Goal: Task Accomplishment & Management: Use online tool/utility

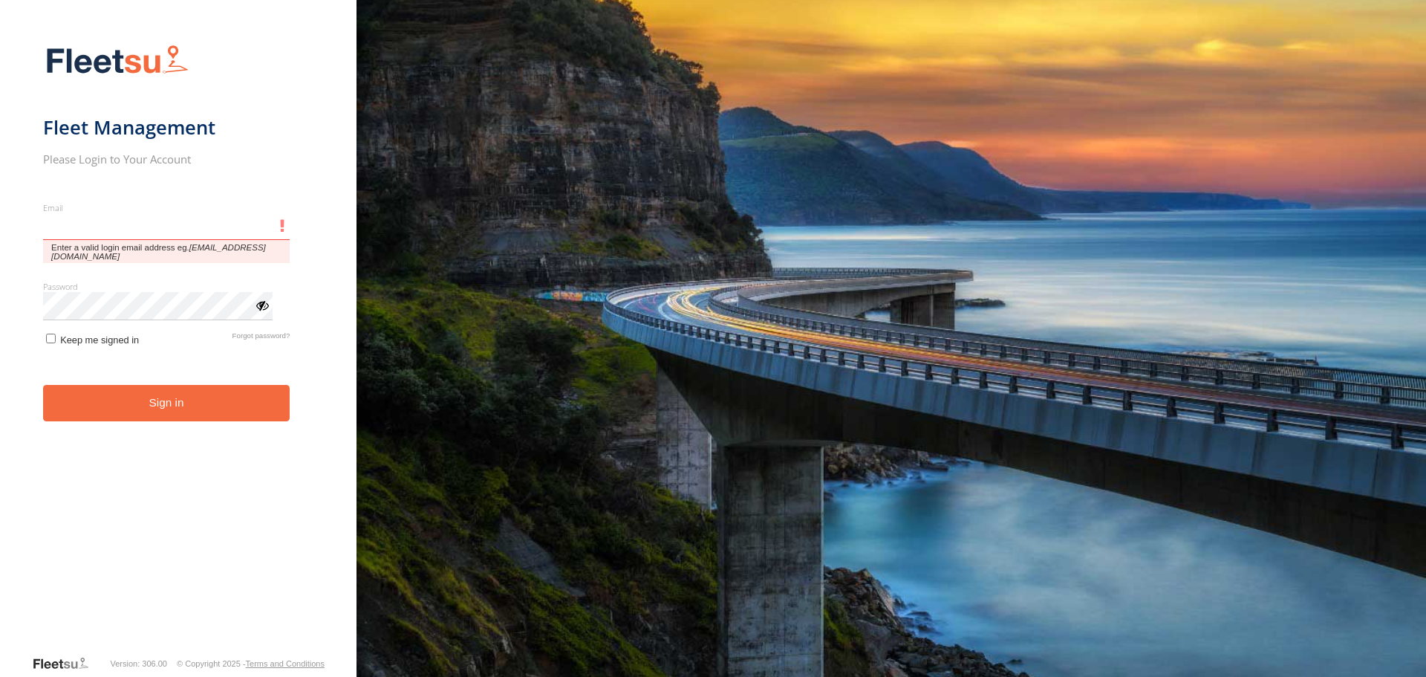
type input "**********"
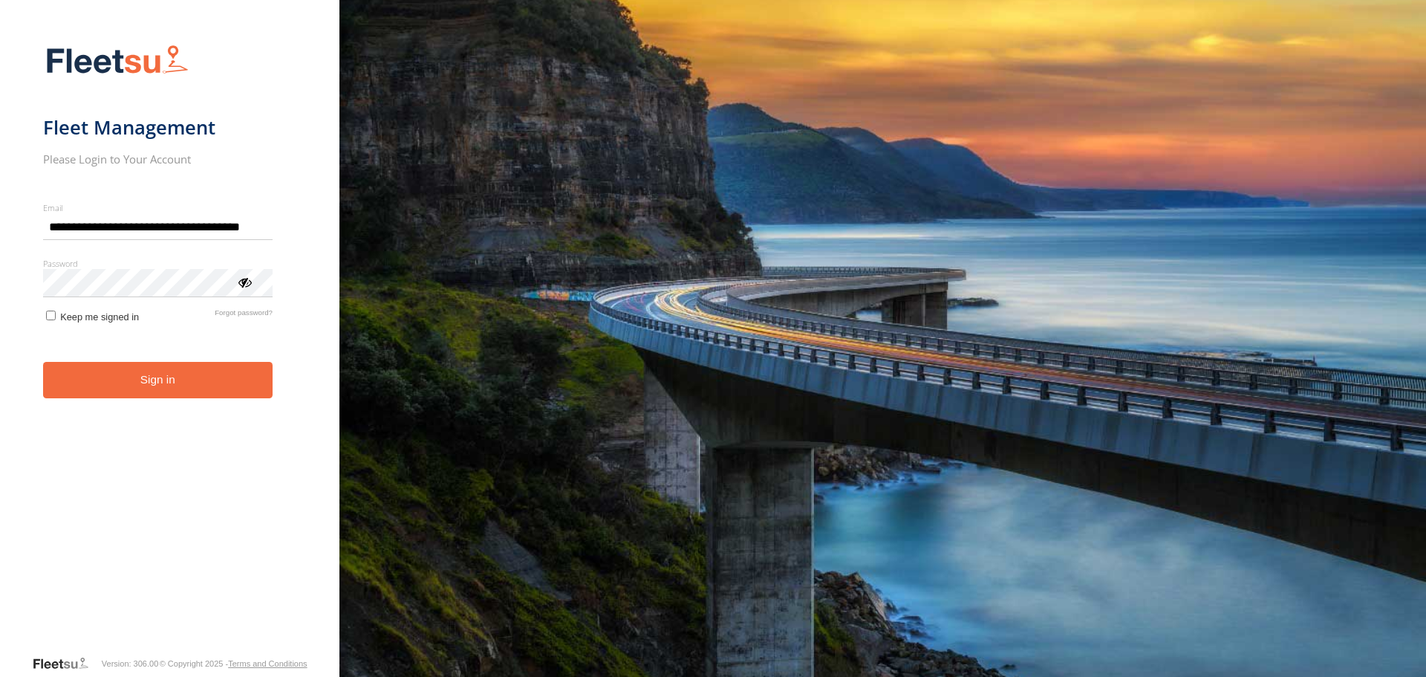
click at [149, 403] on form "**********" at bounding box center [169, 345] width 253 height 619
click at [156, 382] on button "Sign in" at bounding box center [158, 380] width 230 height 36
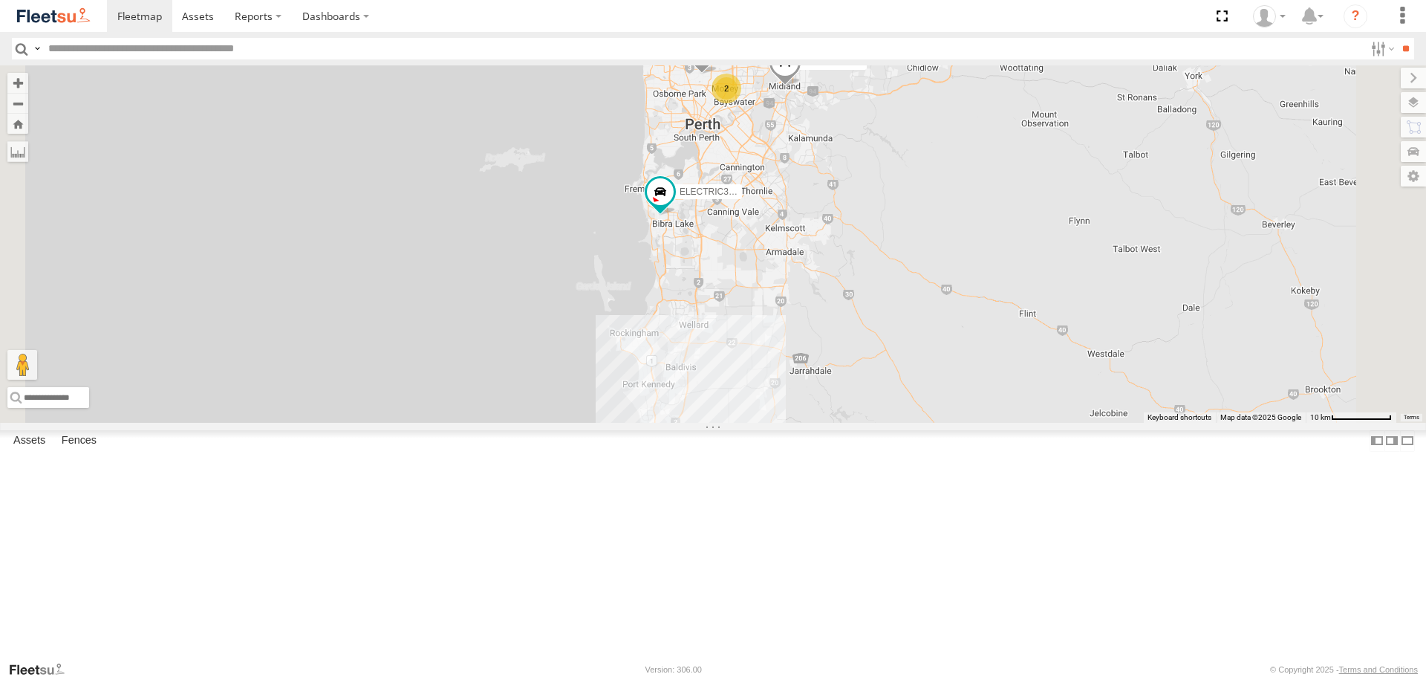
click at [0, 0] on span at bounding box center [0, 0] width 0 height 0
click at [218, 21] on link at bounding box center [198, 16] width 53 height 32
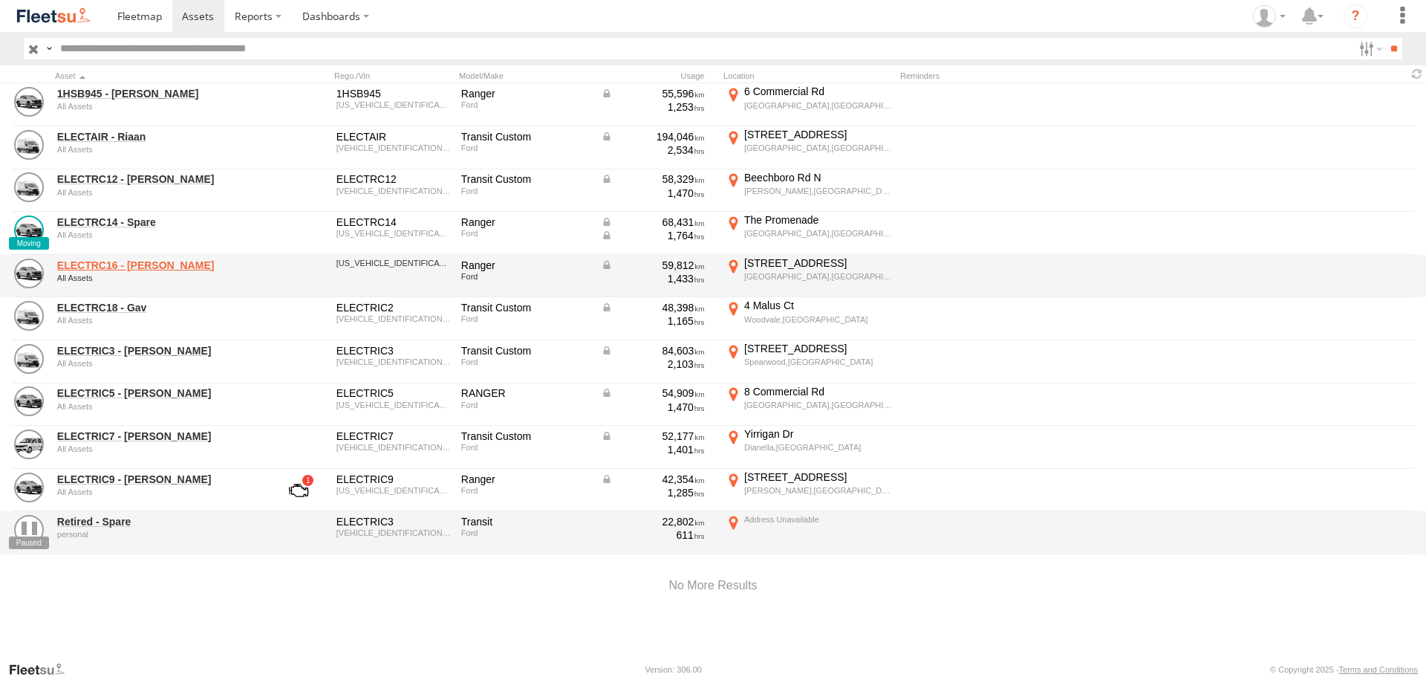
click at [149, 265] on link "ELECTRC16 - [PERSON_NAME]" at bounding box center [159, 264] width 204 height 13
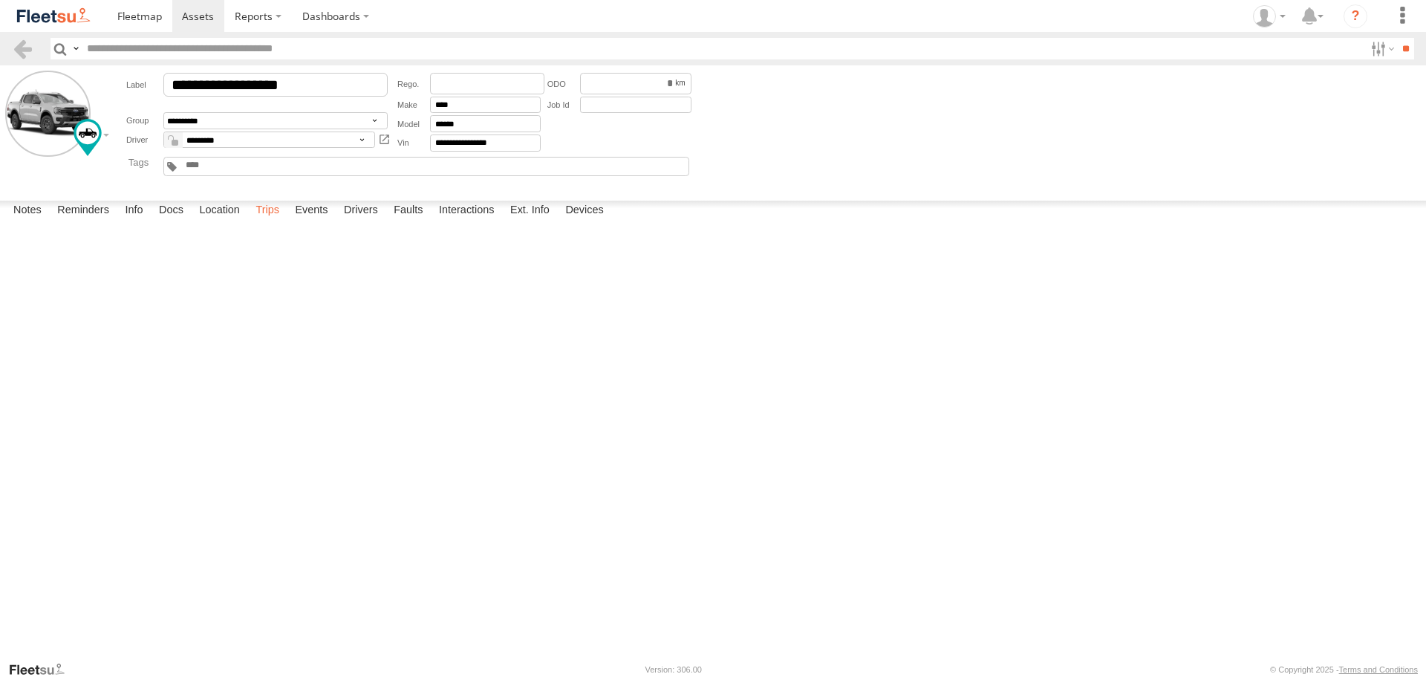
click at [279, 221] on label "Trips" at bounding box center [267, 211] width 39 height 21
click at [0, 0] on div "Mandurah" at bounding box center [0, 0] width 0 height 0
drag, startPoint x: 756, startPoint y: 299, endPoint x: 749, endPoint y: 351, distance: 53.3
click at [0, 0] on div at bounding box center [0, 0] width 0 height 0
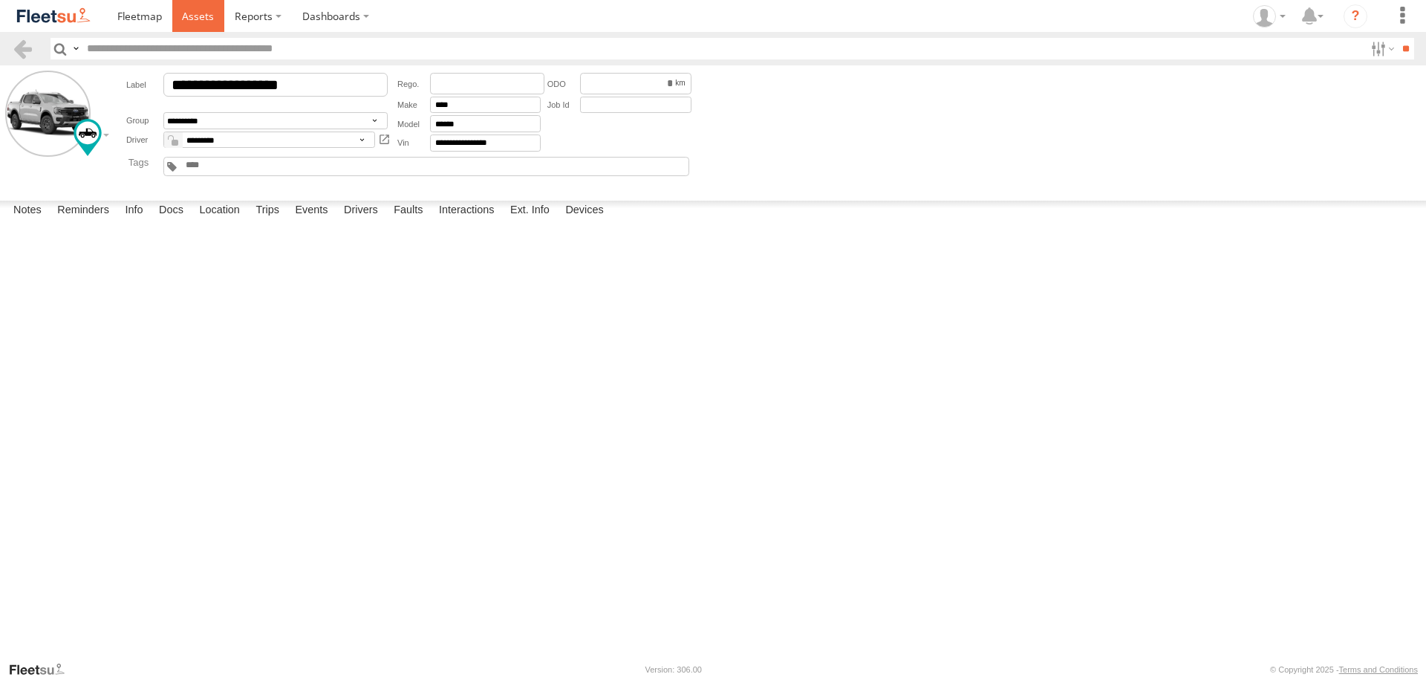
click at [221, 26] on link at bounding box center [198, 16] width 53 height 32
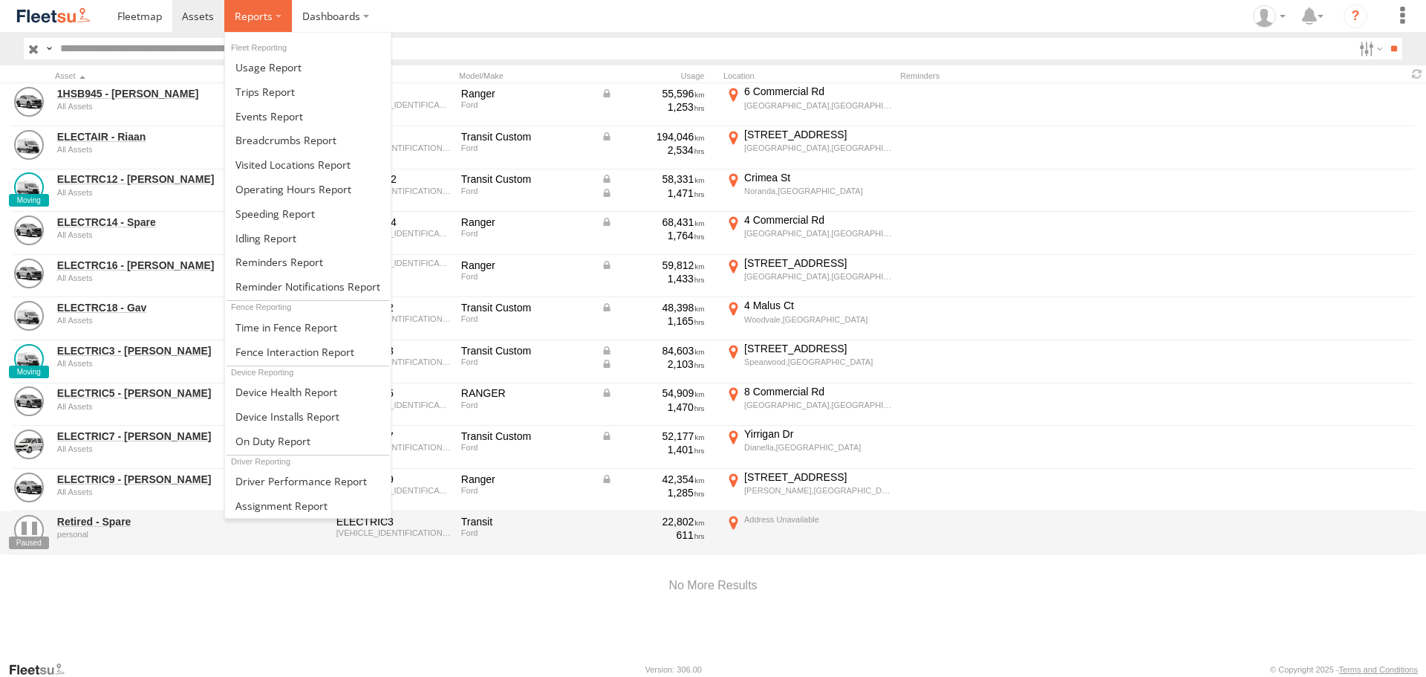
click at [252, 23] on span at bounding box center [254, 16] width 38 height 14
click at [297, 96] on link at bounding box center [308, 91] width 166 height 25
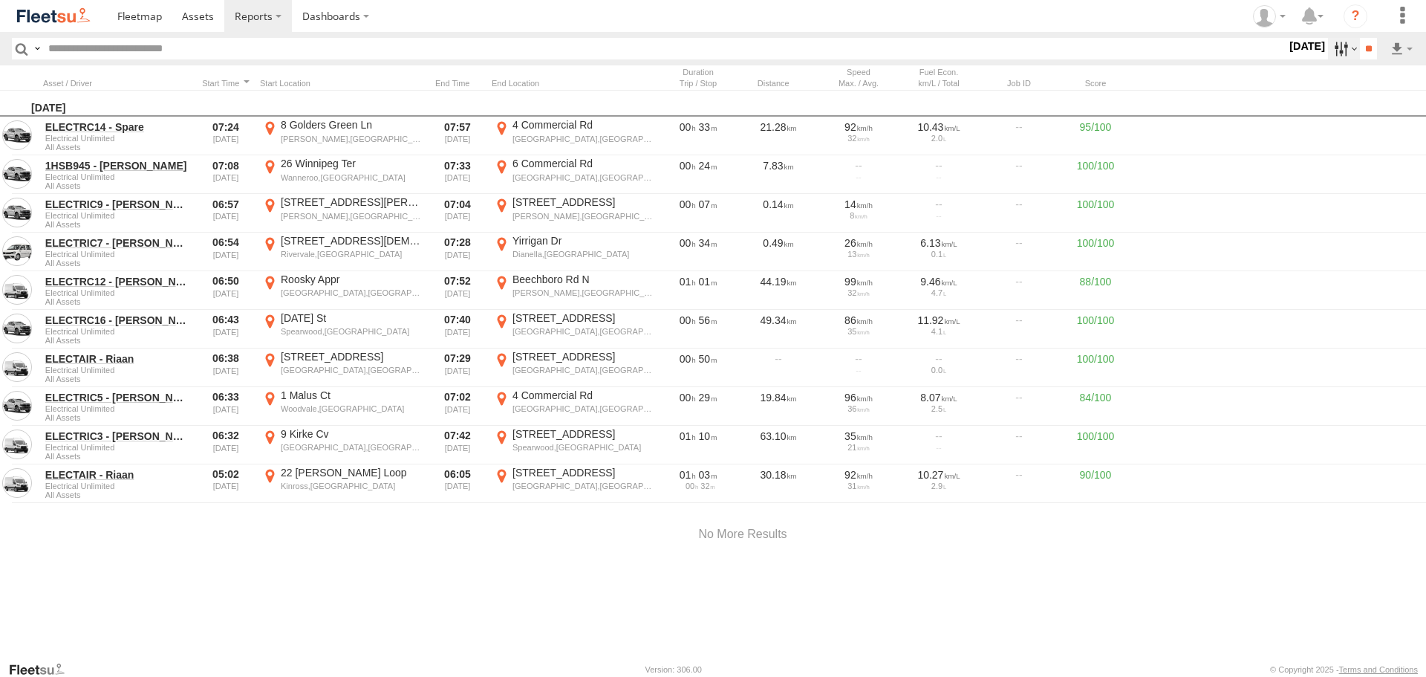
click at [1332, 50] on label at bounding box center [1344, 49] width 32 height 22
click at [0, 0] on label at bounding box center [0, 0] width 0 height 0
click at [1364, 48] on input "**" at bounding box center [1368, 49] width 17 height 22
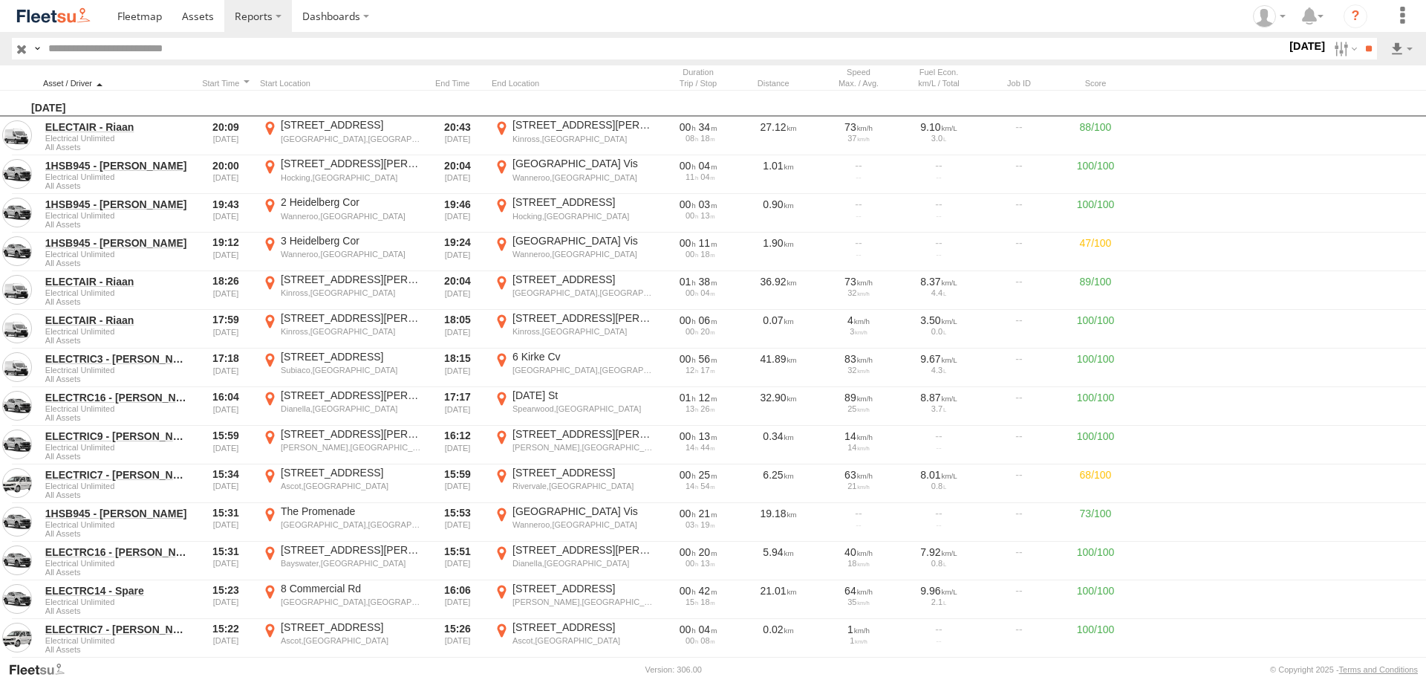
click at [127, 79] on div at bounding box center [117, 83] width 149 height 10
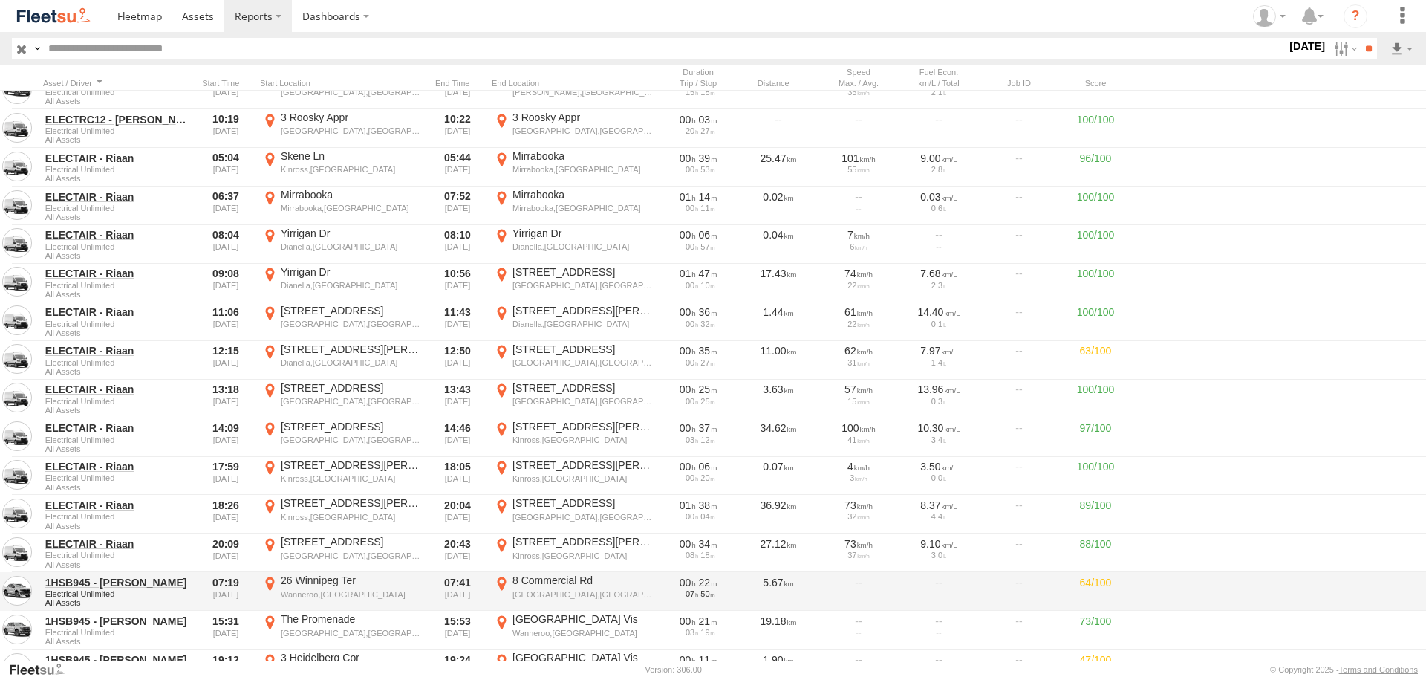
scroll to position [1229, 0]
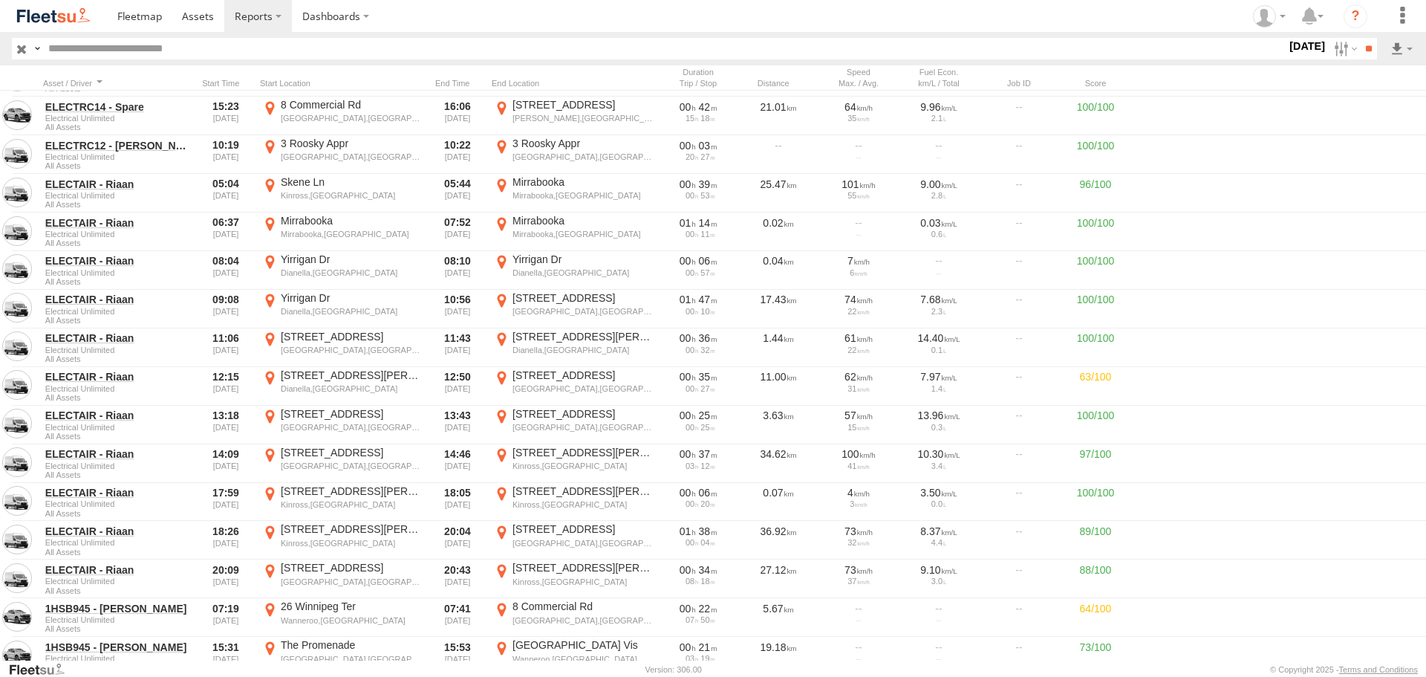
click at [74, 16] on img at bounding box center [53, 16] width 77 height 20
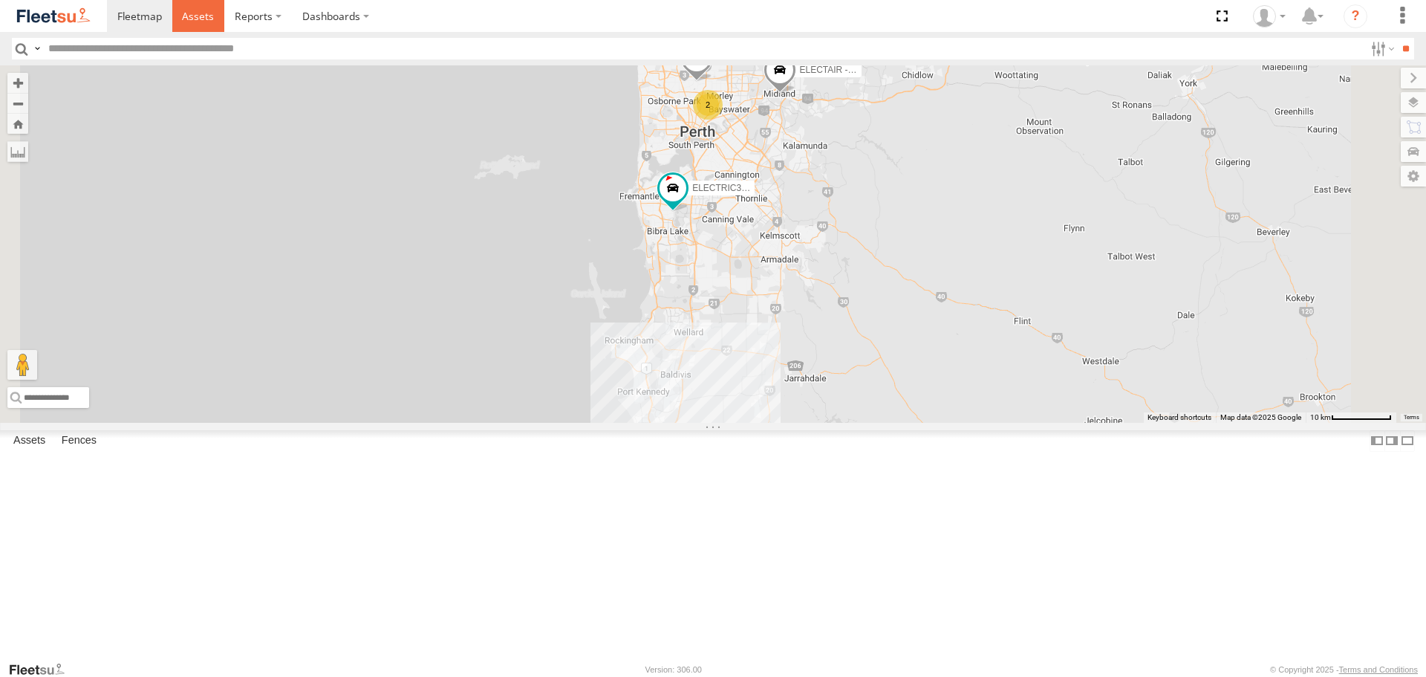
click at [201, 19] on span at bounding box center [198, 16] width 32 height 14
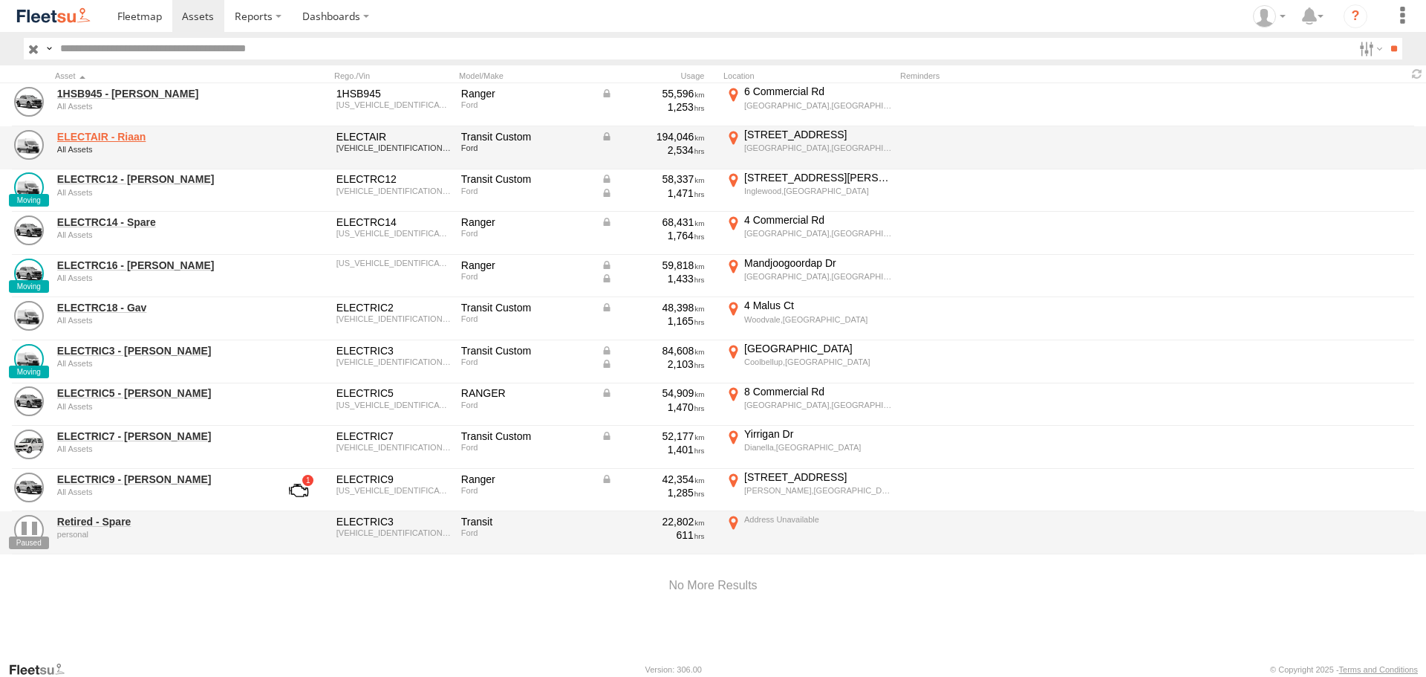
click at [127, 133] on link "ELECTAIR - Riaan" at bounding box center [159, 136] width 204 height 13
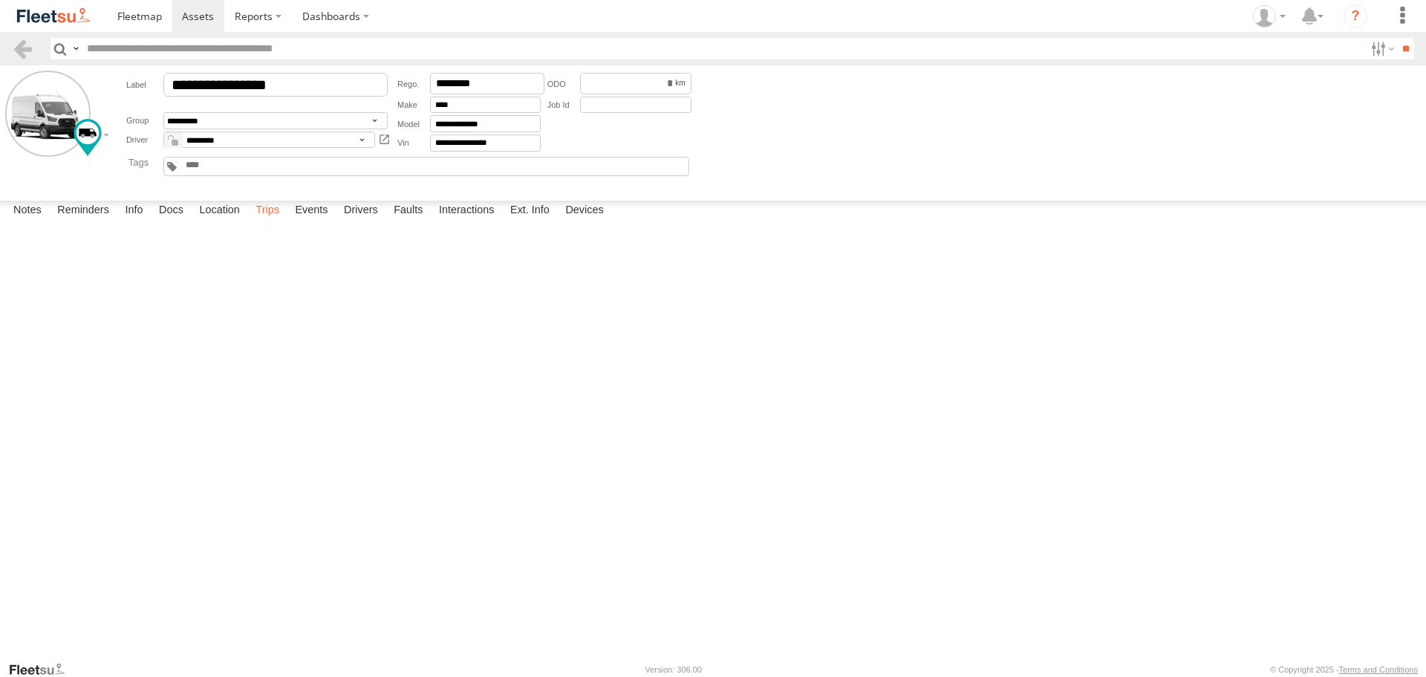
click at [278, 221] on label "Trips" at bounding box center [267, 211] width 39 height 21
click at [0, 0] on label "Yirrigan Dr [PERSON_NAME],[GEOGRAPHIC_DATA] -31.87251 115.86082" at bounding box center [0, 0] width 0 height 0
click at [0, 0] on label "×" at bounding box center [0, 0] width 0 height 0
